Goal: Subscribe to service/newsletter

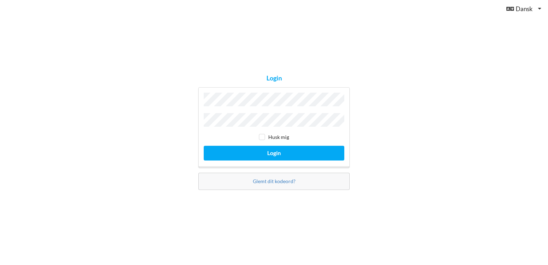
click at [327, 44] on div "Login Husk mig Login Glemt dit kodeord?" at bounding box center [274, 132] width 548 height 265
click at [358, 111] on div "Login Husk mig Login Glemt dit kodeord?" at bounding box center [274, 132] width 548 height 265
click at [204, 146] on button "Login" at bounding box center [274, 153] width 141 height 15
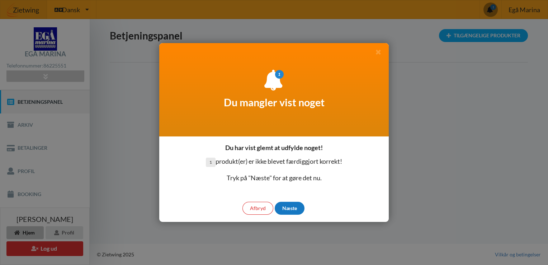
click at [284, 207] on div "Næste" at bounding box center [290, 208] width 30 height 13
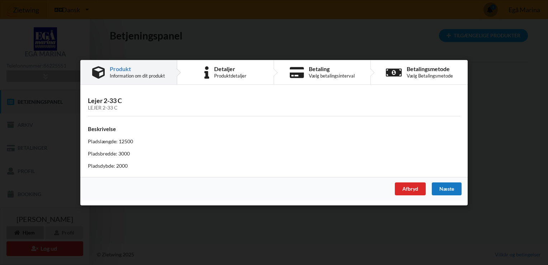
click at [442, 189] on div "Næste" at bounding box center [447, 188] width 30 height 13
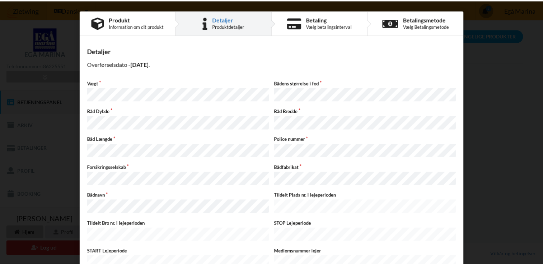
scroll to position [42, 0]
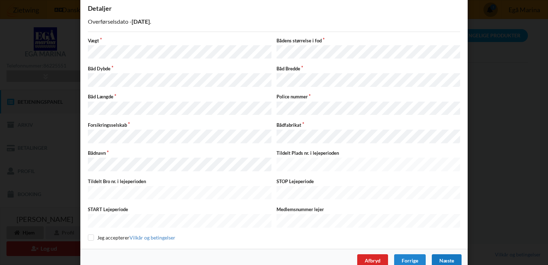
click at [445, 254] on div "Næste" at bounding box center [447, 260] width 30 height 13
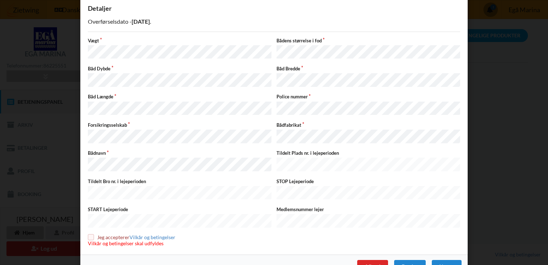
click at [90, 234] on input "checkbox" at bounding box center [91, 237] width 6 height 6
checkbox input "true"
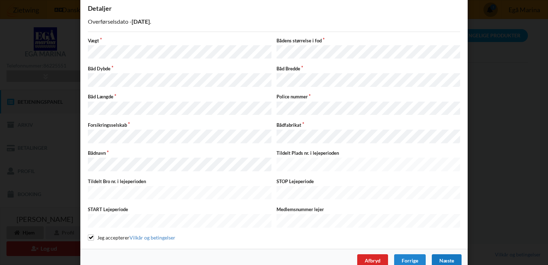
click at [448, 254] on div "Næste" at bounding box center [447, 260] width 30 height 13
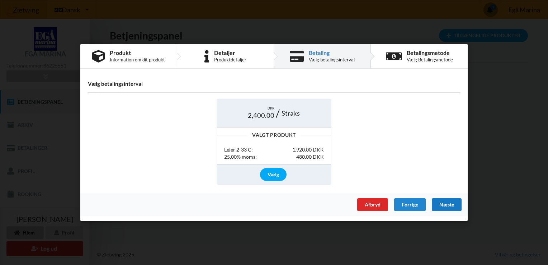
click at [444, 206] on div "Næste" at bounding box center [447, 204] width 30 height 13
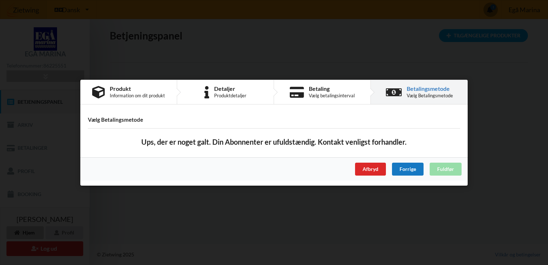
click at [400, 168] on div "Forrige" at bounding box center [408, 168] width 32 height 13
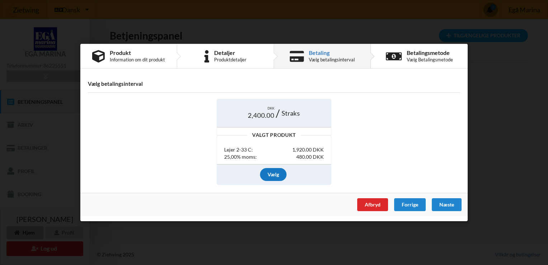
click at [275, 179] on div "Vælg" at bounding box center [273, 174] width 27 height 13
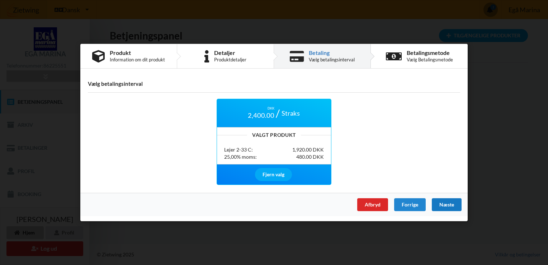
click at [446, 202] on div "Næste" at bounding box center [447, 204] width 30 height 13
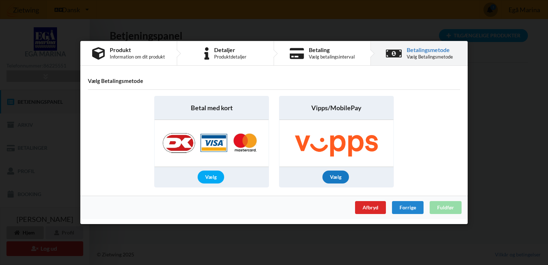
click at [336, 170] on div "Vælg" at bounding box center [336, 176] width 27 height 13
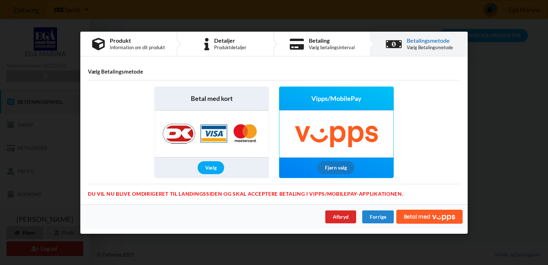
click at [334, 167] on div "Fjern valg" at bounding box center [336, 167] width 37 height 13
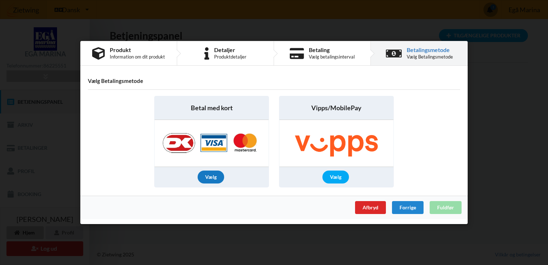
click at [204, 173] on div "Vælg" at bounding box center [211, 176] width 27 height 13
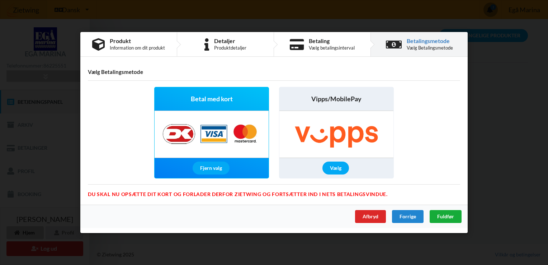
click at [448, 214] on span "Fuldfør" at bounding box center [445, 216] width 17 height 6
